Goal: Information Seeking & Learning: Learn about a topic

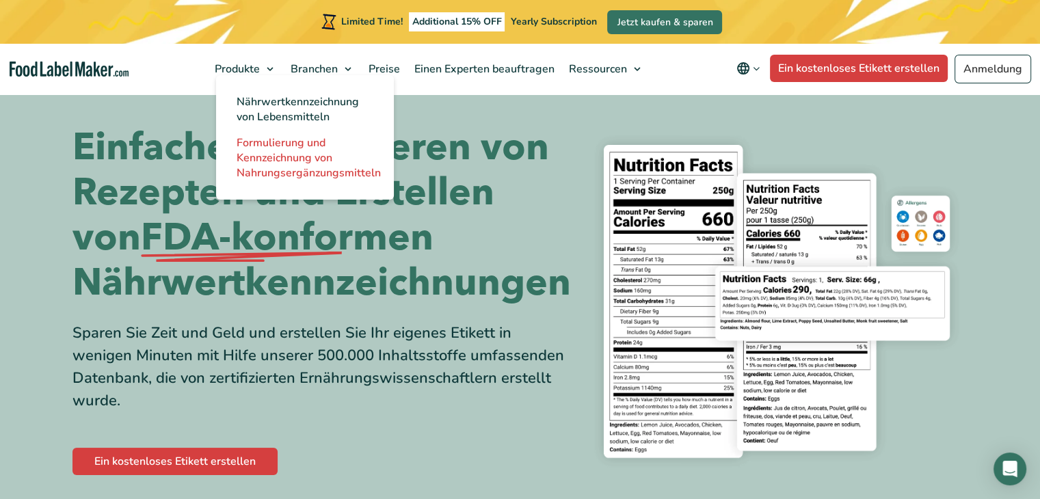
click at [299, 157] on span "Formulierung und Kennzeichnung von Nahrungsergänzungsmitteln" at bounding box center [309, 157] width 144 height 45
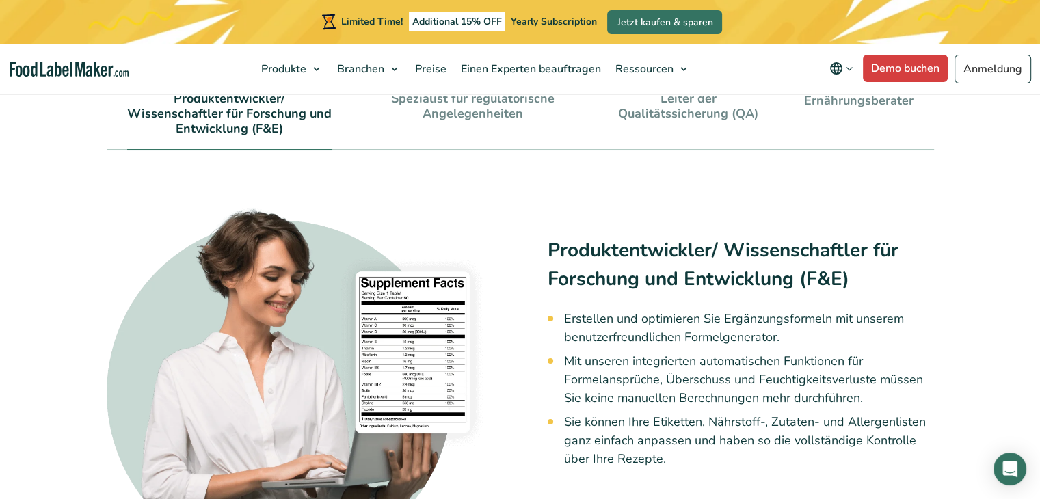
scroll to position [3076, 0]
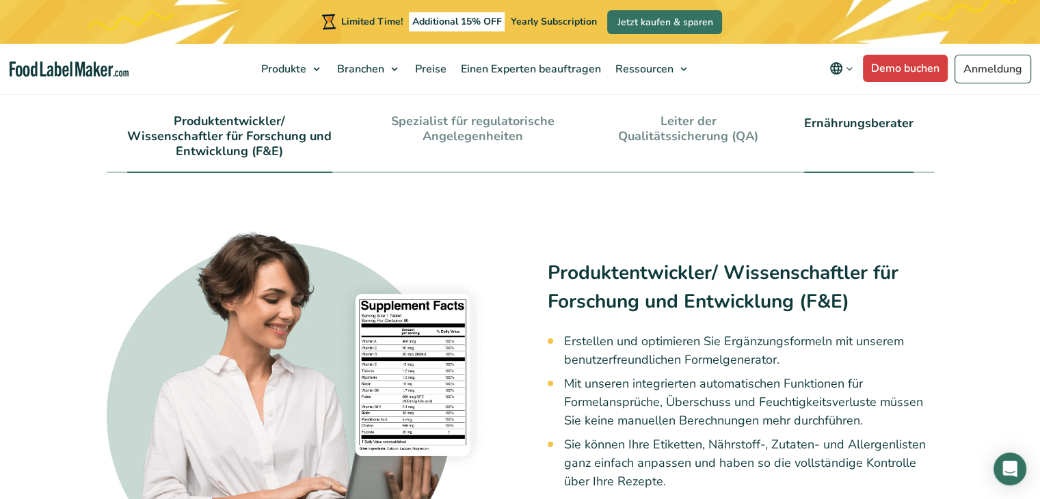
click at [866, 116] on link "Ernährungsberater" at bounding box center [858, 123] width 109 height 15
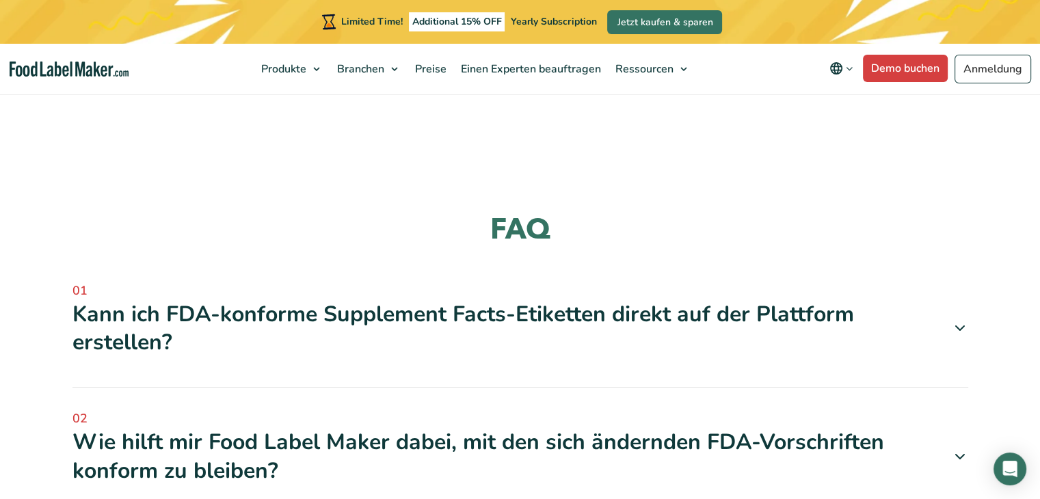
scroll to position [3623, 0]
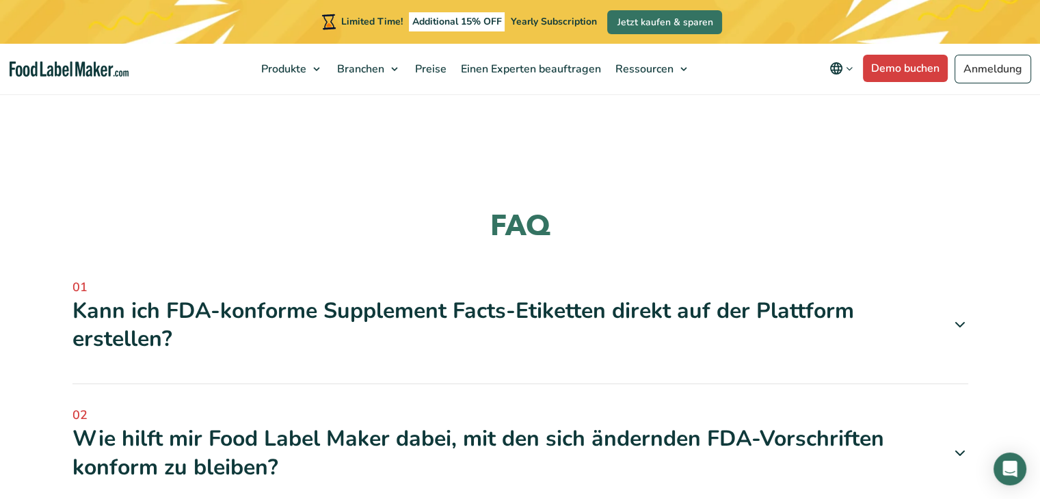
click at [962, 317] on icon at bounding box center [960, 325] width 16 height 16
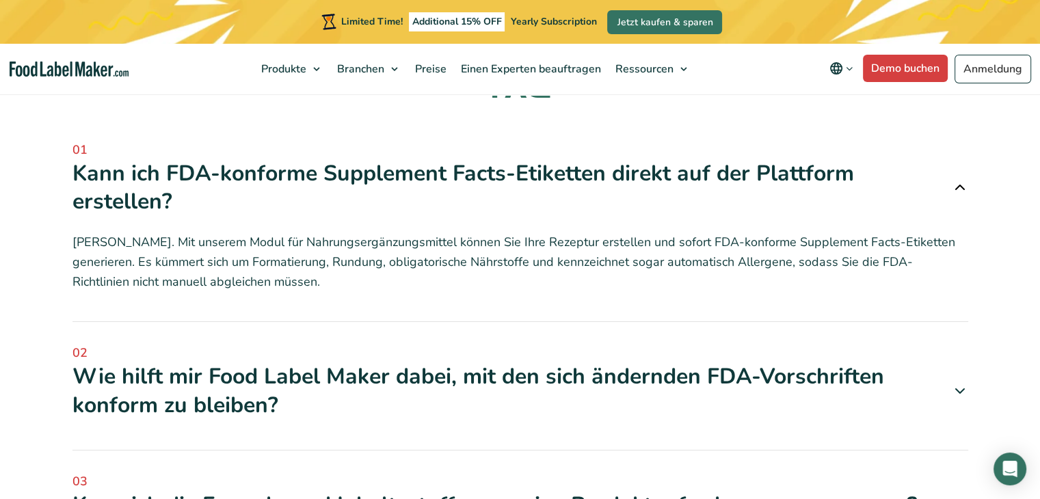
scroll to position [3760, 0]
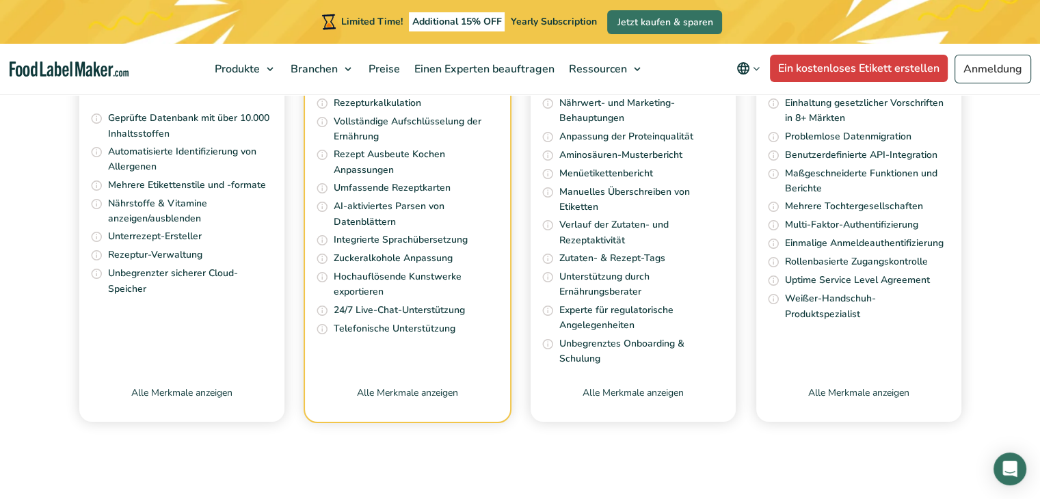
scroll to position [5929, 0]
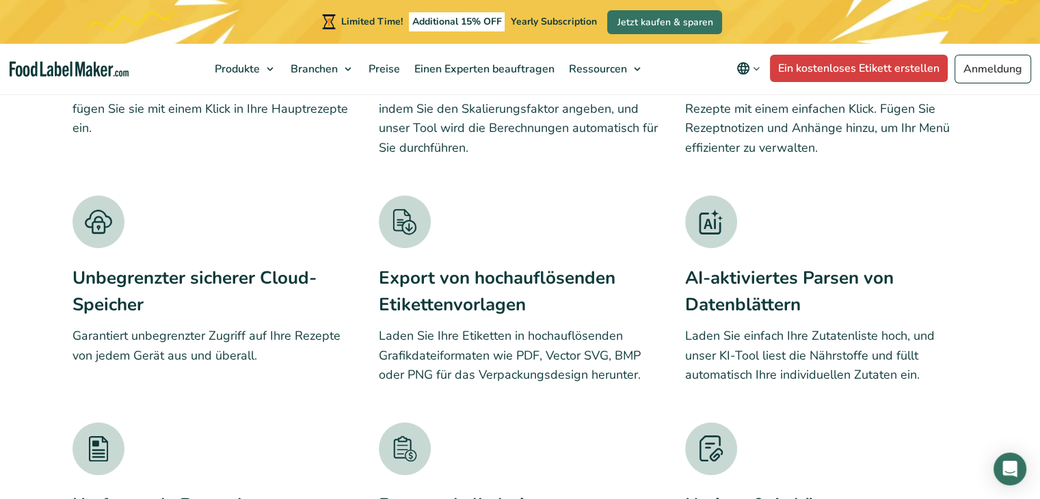
scroll to position [3282, 0]
